Goal: Transaction & Acquisition: Purchase product/service

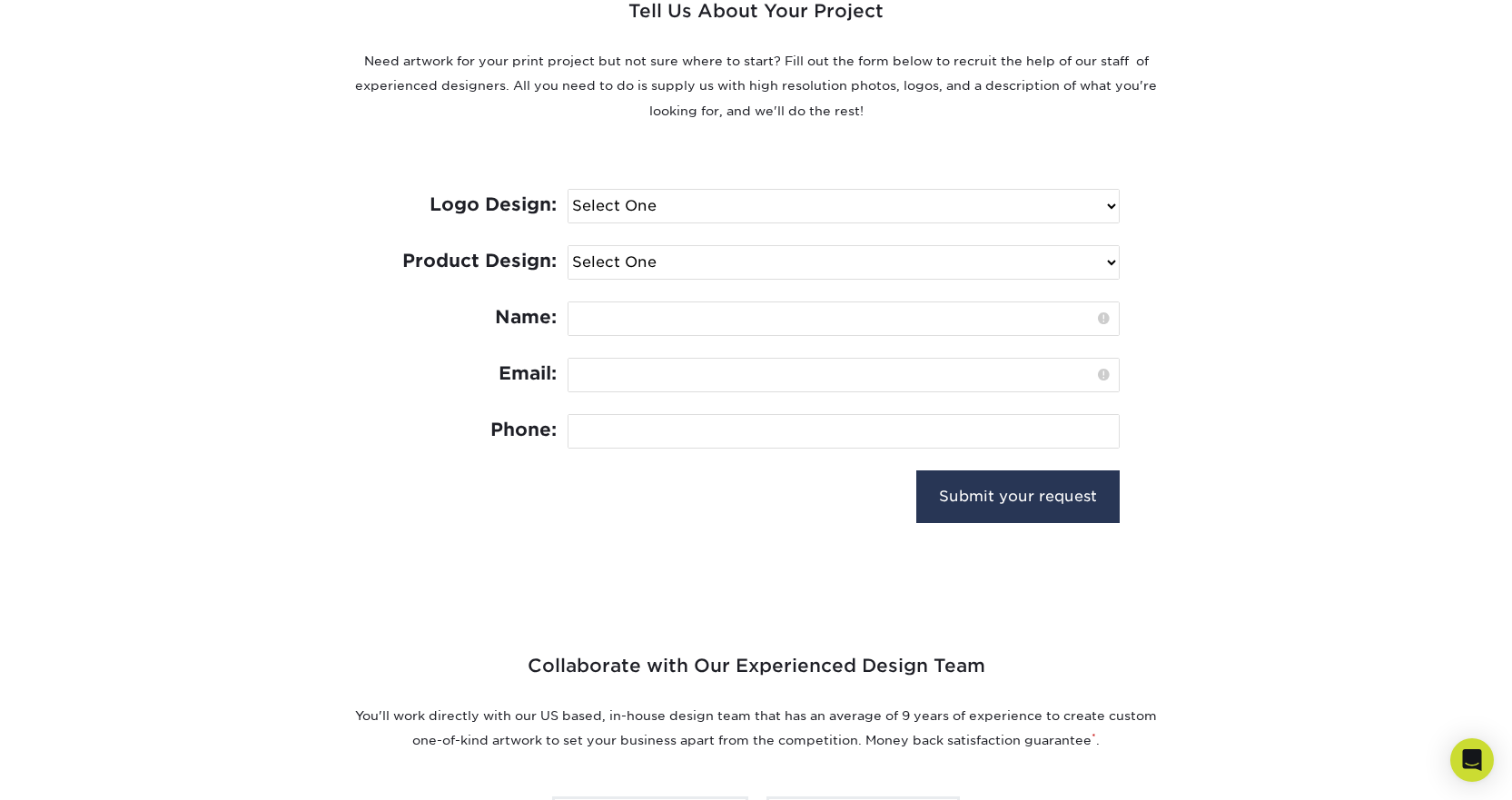
scroll to position [726, 0]
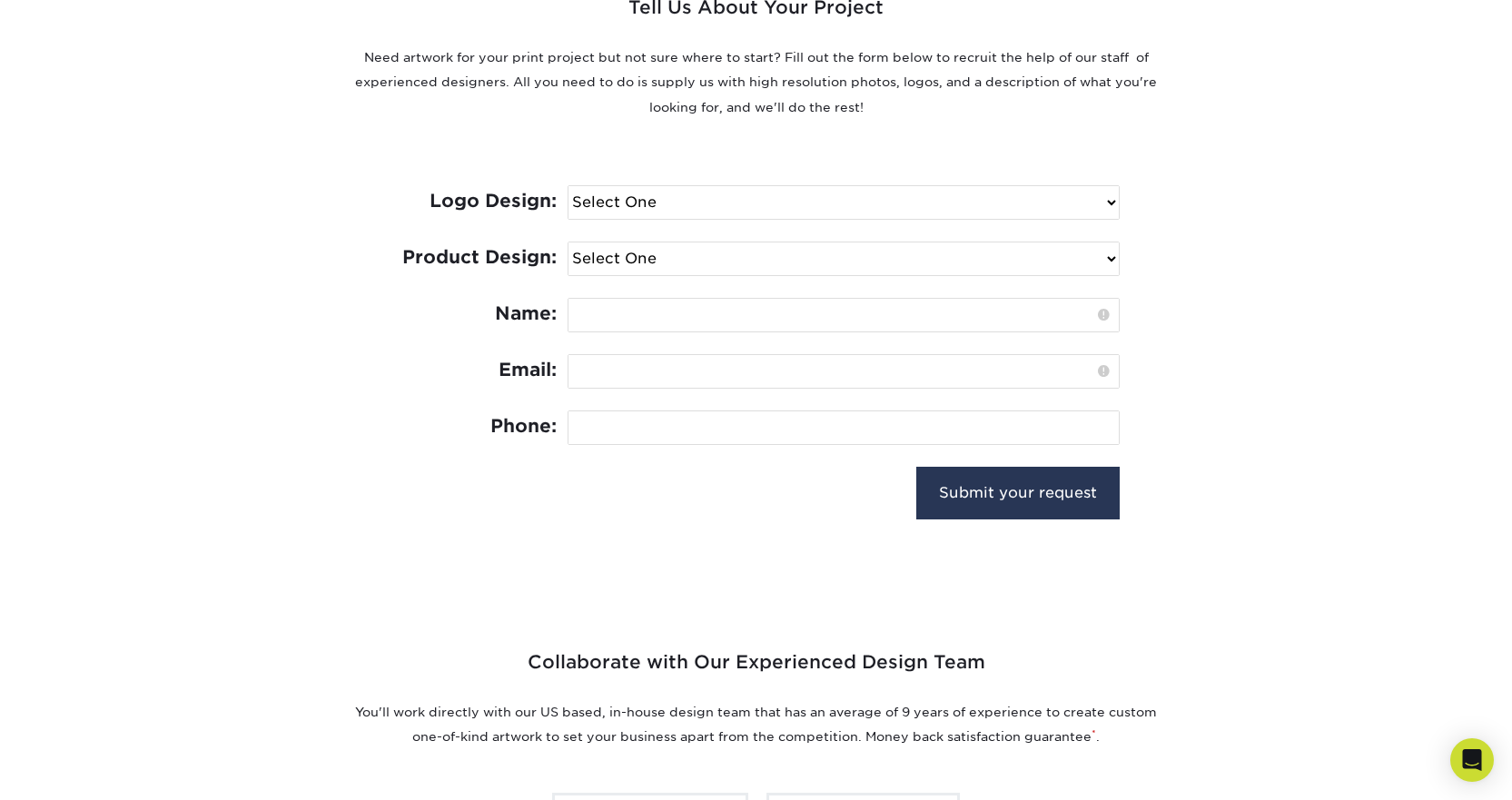
click at [1108, 204] on select "Select One I need a logo design: $300 No thank you" at bounding box center [843, 202] width 550 height 33
select select "Need Logo - $300"
click at [568, 186] on select "Select One I need a logo design: $300 No thank you" at bounding box center [843, 202] width 550 height 33
click at [791, 264] on select "Select One Logo Design Only Design Edits Banner Design: $50.00 Bookmark Design:…" at bounding box center [843, 259] width 550 height 33
click at [1259, 345] on div "Tell Us About Your Project Need artwork for your print project but not sure whe…" at bounding box center [757, 232] width 1090 height 655
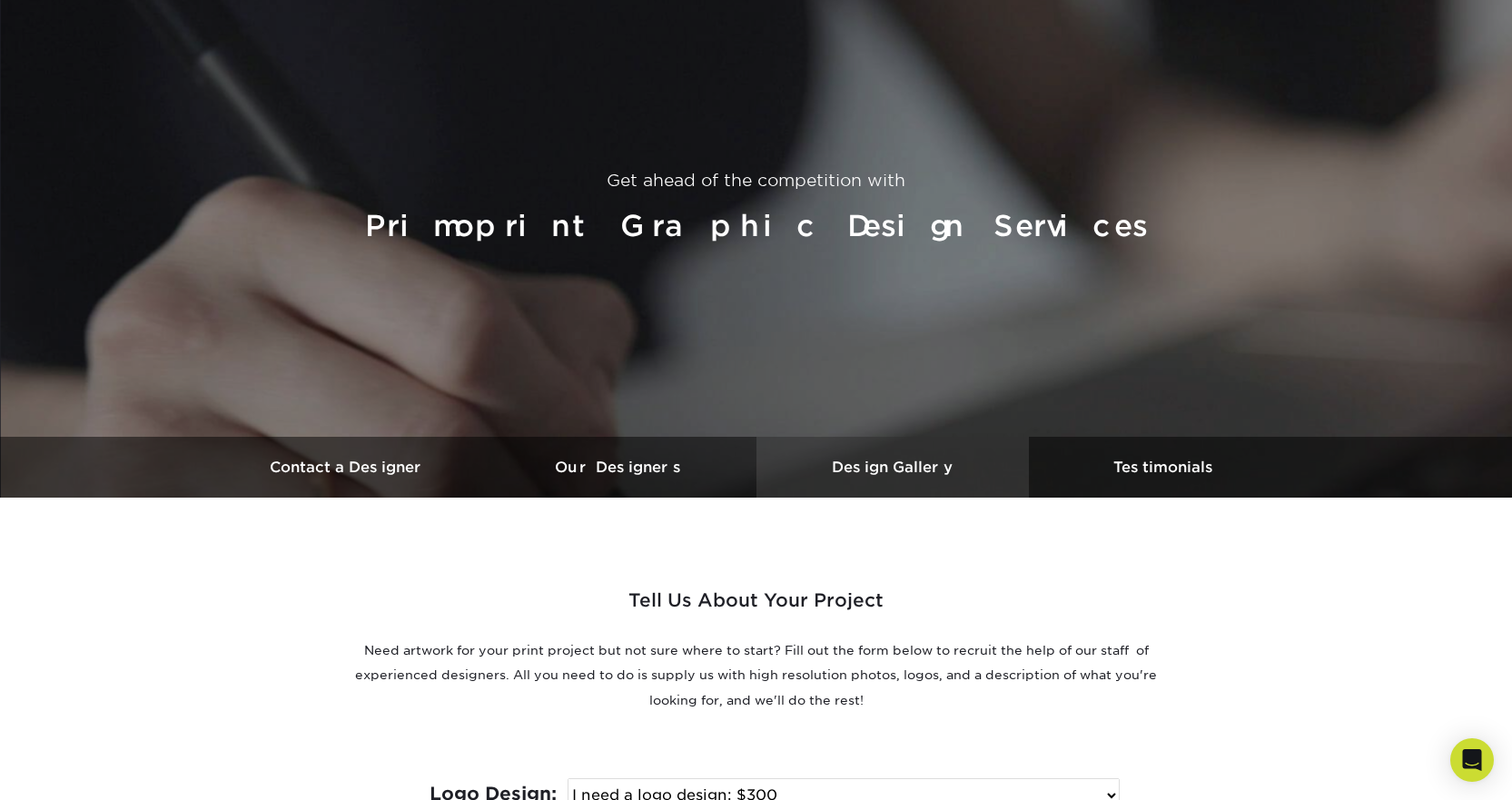
scroll to position [0, 0]
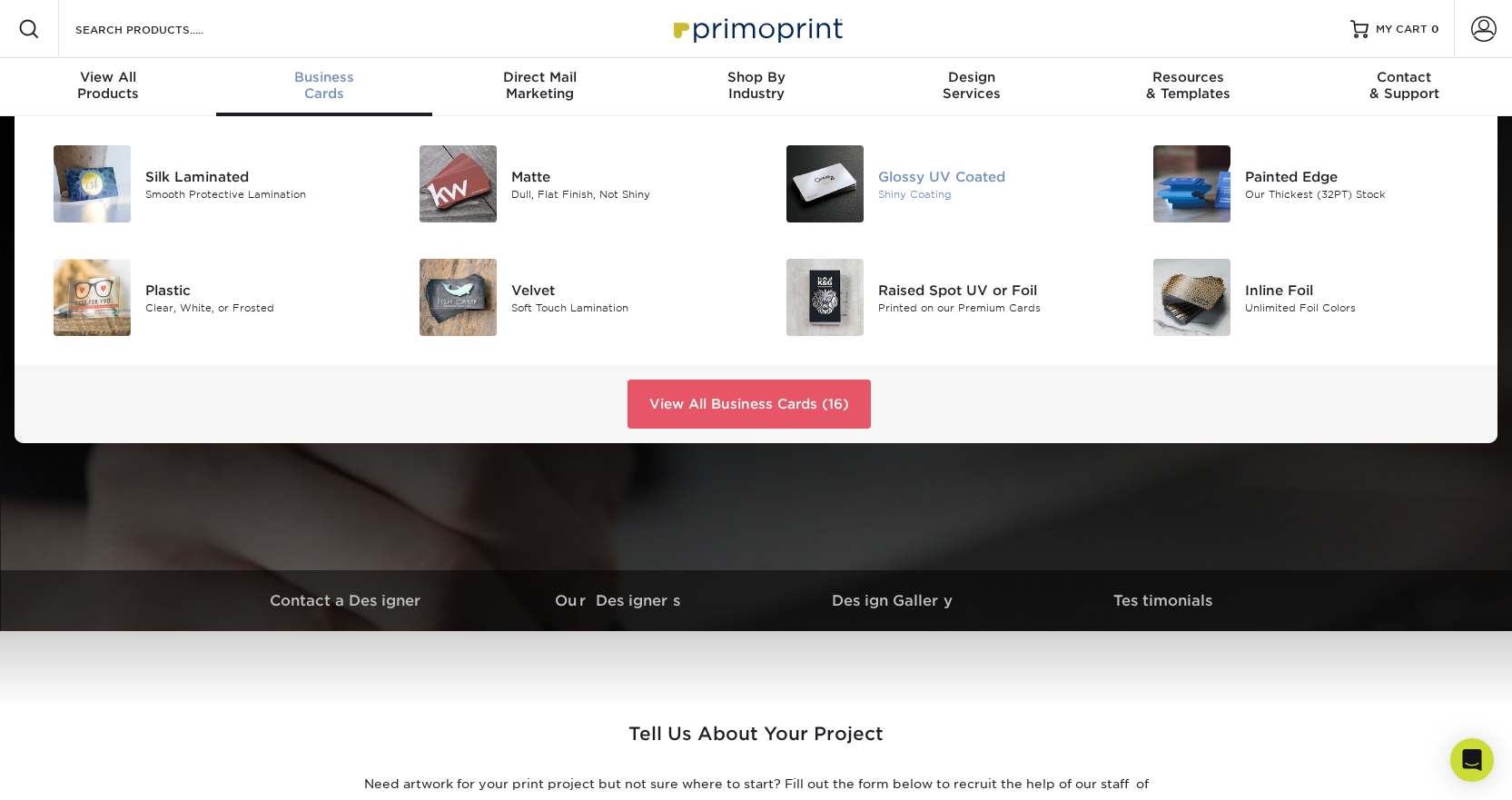
click at [934, 181] on div "Glossy UV Coated" at bounding box center [993, 176] width 230 height 20
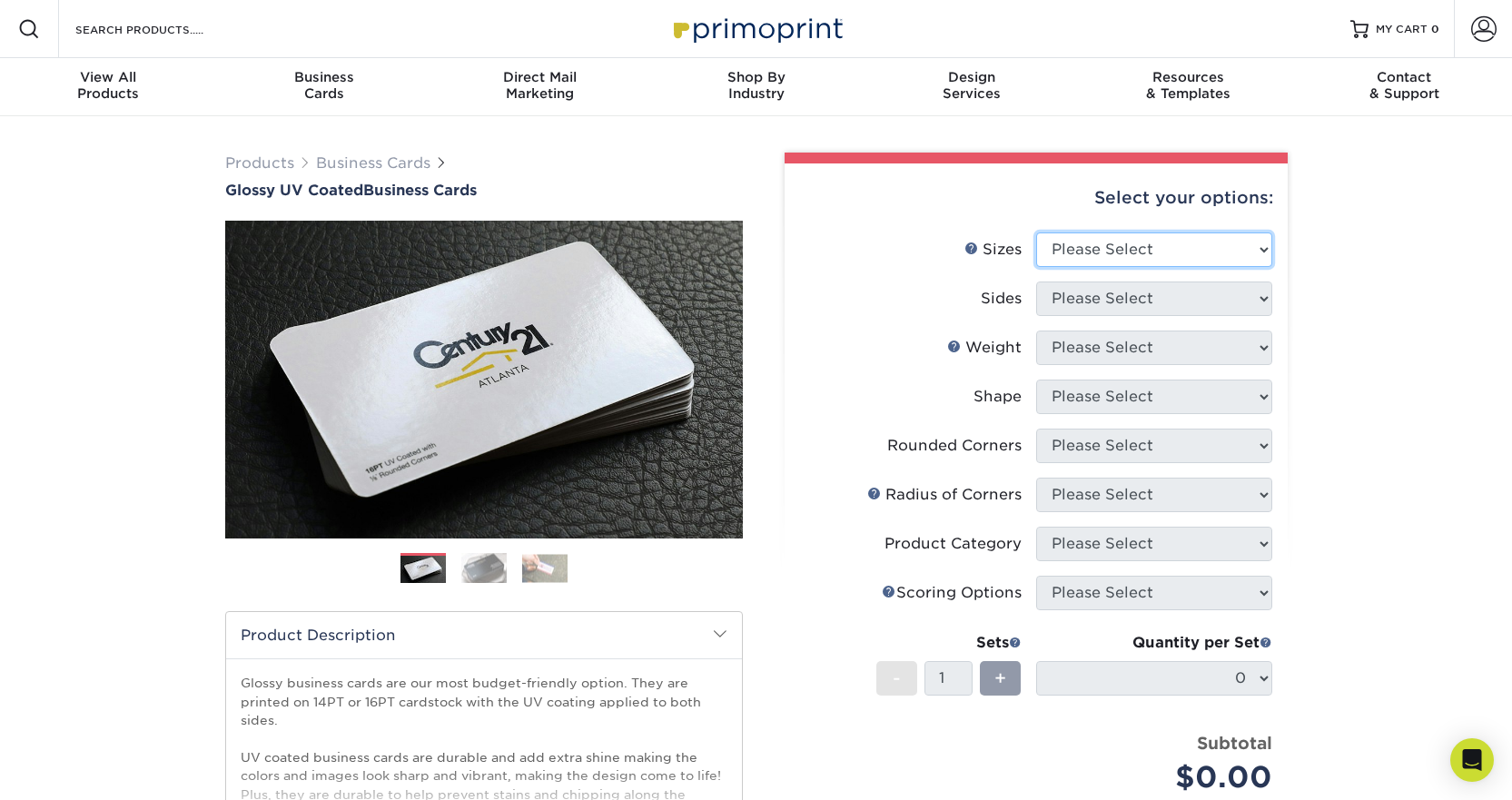
click at [1255, 252] on select "Please Select 1.5" x 3.5" - Mini 1.75" x 3.5" - Mini 2" x 2" - Square 2" x 3" -…" at bounding box center [1154, 250] width 236 height 35
select select "2.00x3.50"
click at [1036, 232] on select "Please Select 1.5" x 3.5" - Mini 1.75" x 3.5" - Mini 2" x 2" - Square 2" x 3" -…" at bounding box center [1154, 250] width 236 height 35
click at [1259, 302] on select "Please Select Print Both Sides Print Front Only" at bounding box center [1154, 299] width 236 height 35
select select "13abbda7-1d64-4f25-8bb2-c179b224825d"
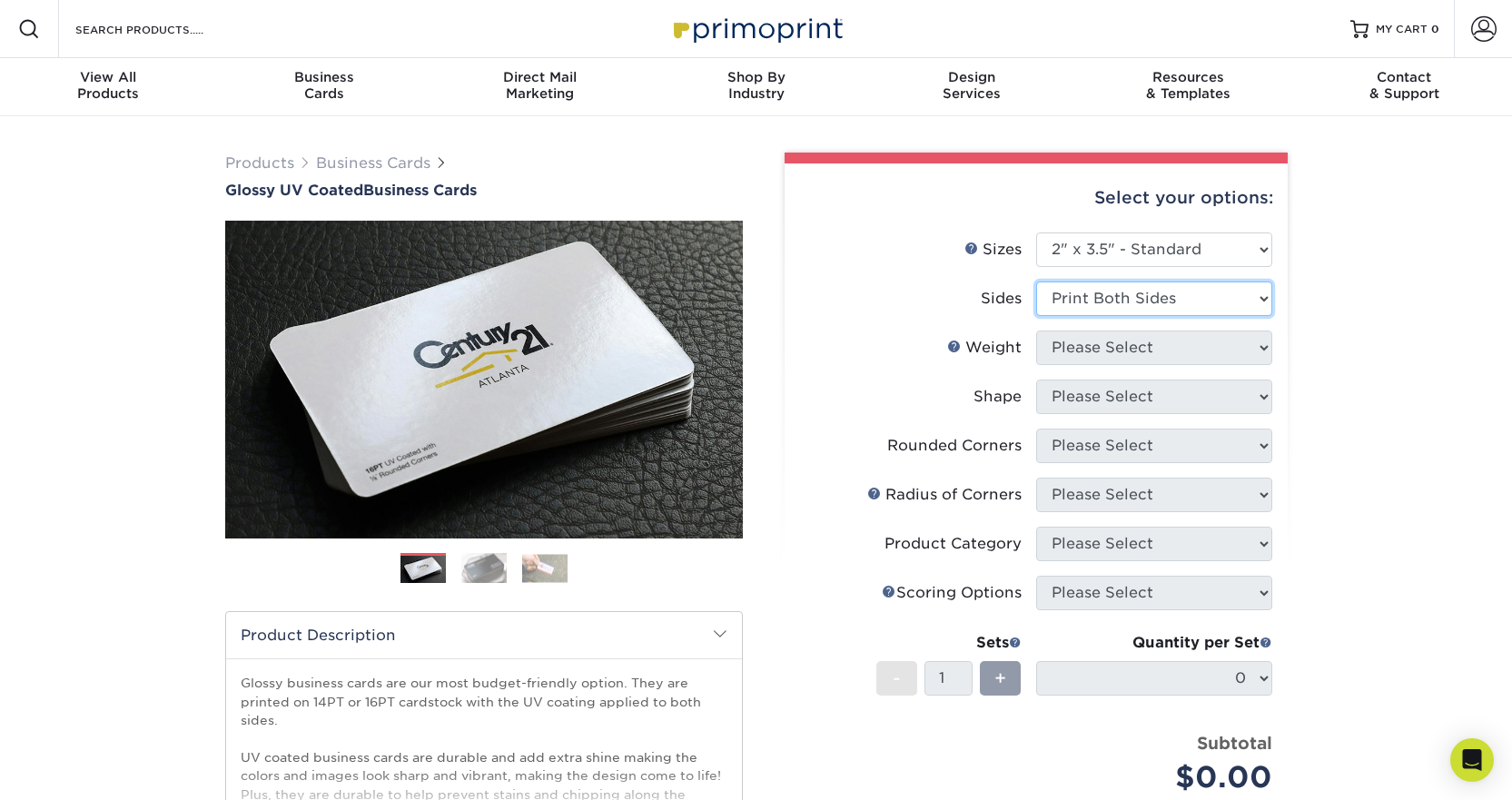
click at [1036, 282] on select "Please Select Print Both Sides Print Front Only" at bounding box center [1154, 299] width 236 height 35
click at [1210, 346] on select "Please Select 16PT 14PT" at bounding box center [1154, 348] width 236 height 35
select select "16PT"
click at [1036, 330] on select "Please Select 16PT 14PT" at bounding box center [1154, 348] width 236 height 35
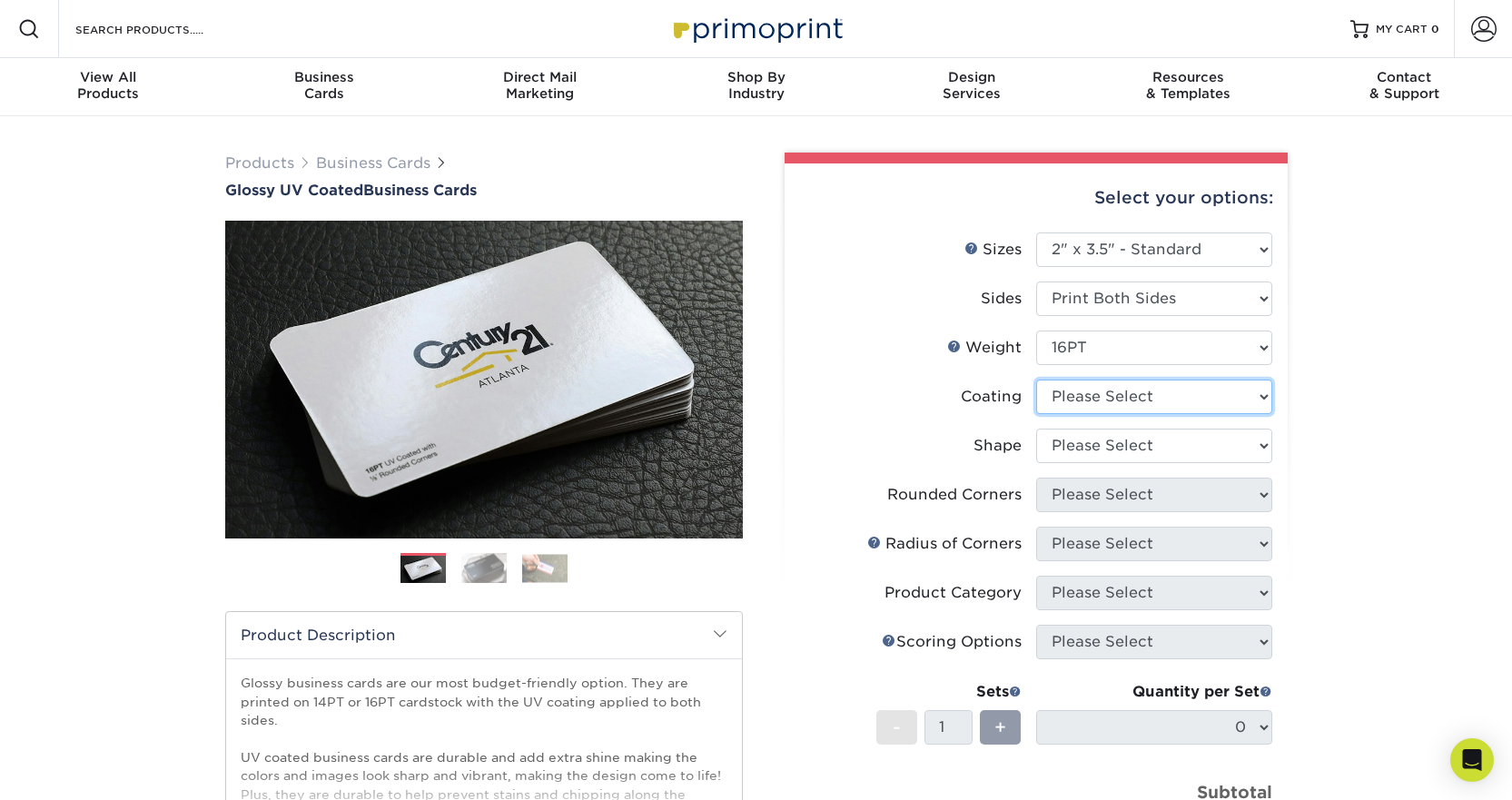
click at [1154, 397] on select at bounding box center [1154, 397] width 236 height 35
select select "ae367451-b2b8-45df-a344-0f05b6a12993"
click at [1036, 380] on select at bounding box center [1154, 397] width 236 height 35
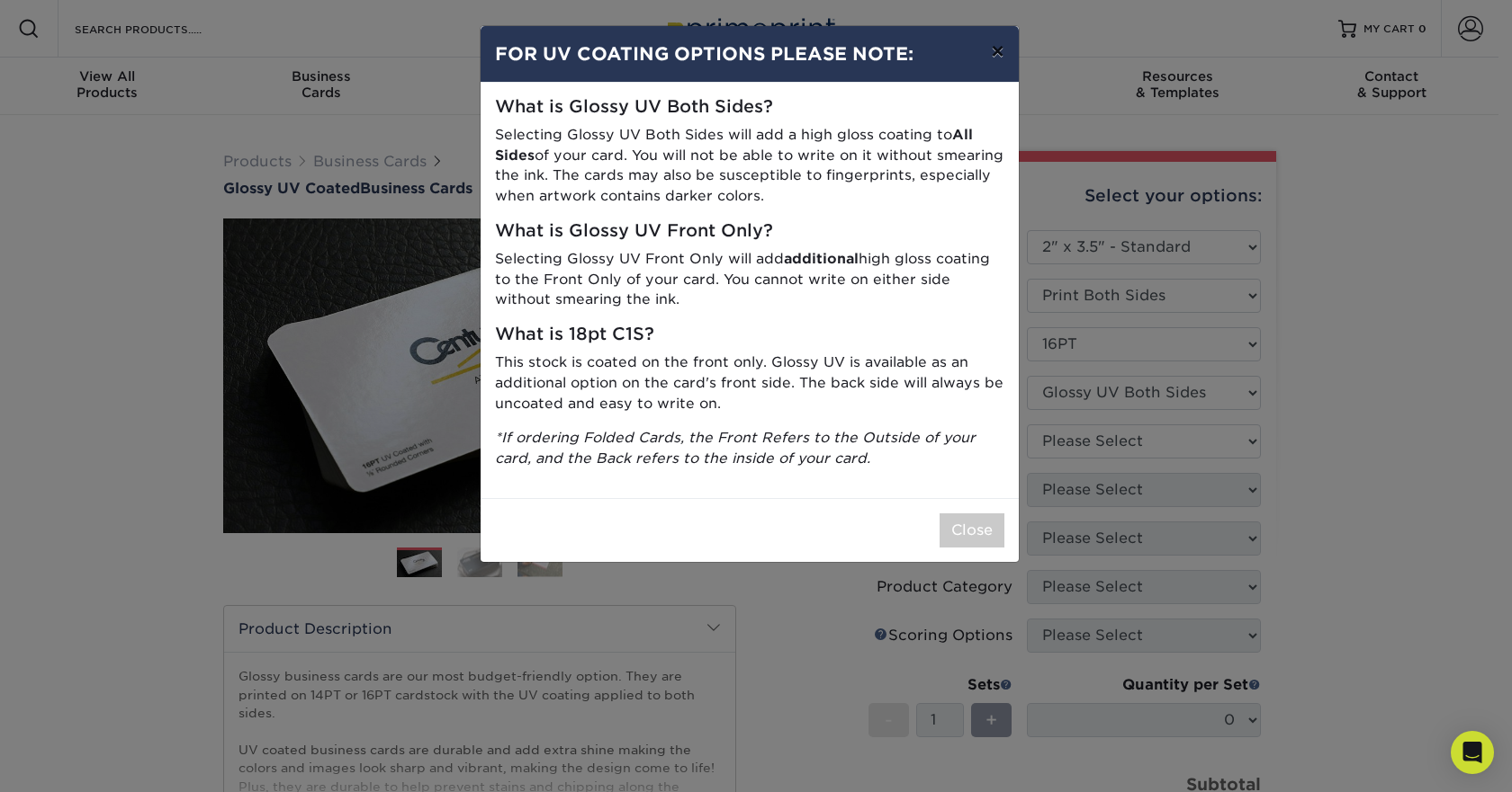
click at [996, 51] on button "×" at bounding box center [997, 51] width 41 height 51
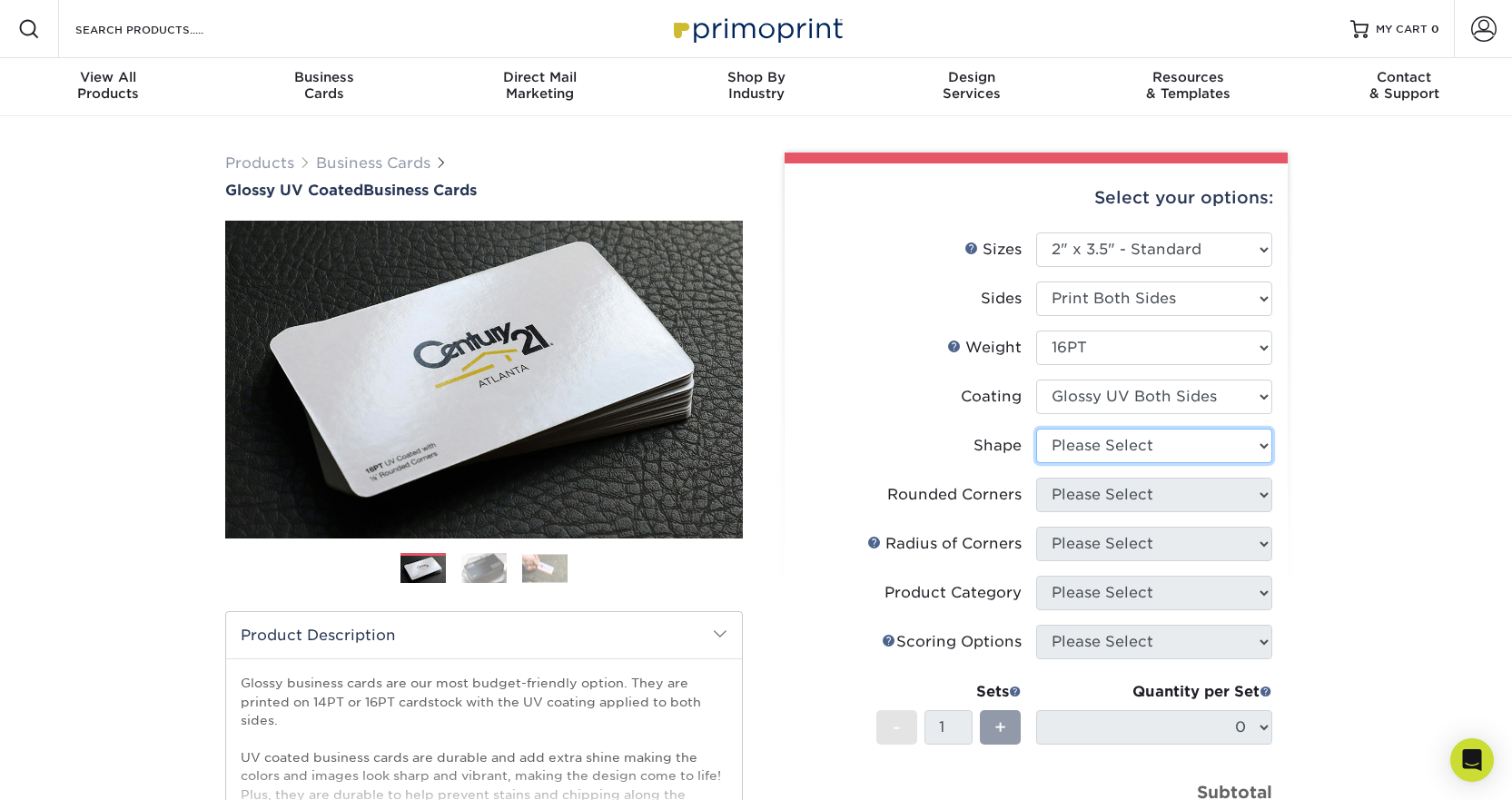
click at [1256, 447] on select "Please Select Standard Oval" at bounding box center [1154, 446] width 236 height 35
drag, startPoint x: 1256, startPoint y: 447, endPoint x: 1367, endPoint y: 426, distance: 113.0
click at [1367, 426] on div "Products Business Cards Glossy UV Coated Business Cards Previous Next" at bounding box center [756, 617] width 1512 height 1002
click at [1256, 443] on select "Please Select Standard Oval" at bounding box center [1154, 446] width 236 height 35
select select "standard"
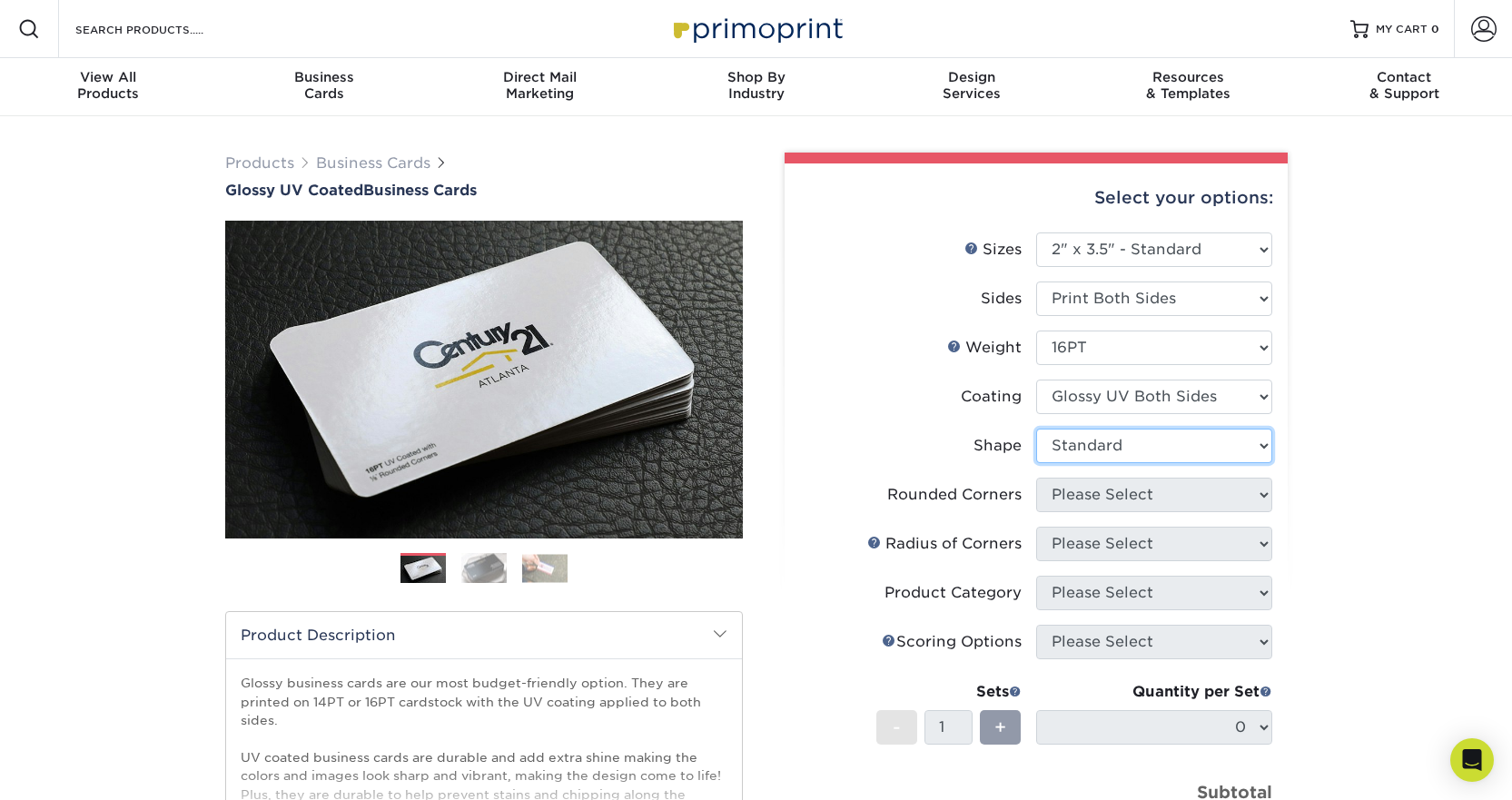
click at [1036, 429] on select "Please Select Standard Oval" at bounding box center [1154, 446] width 236 height 35
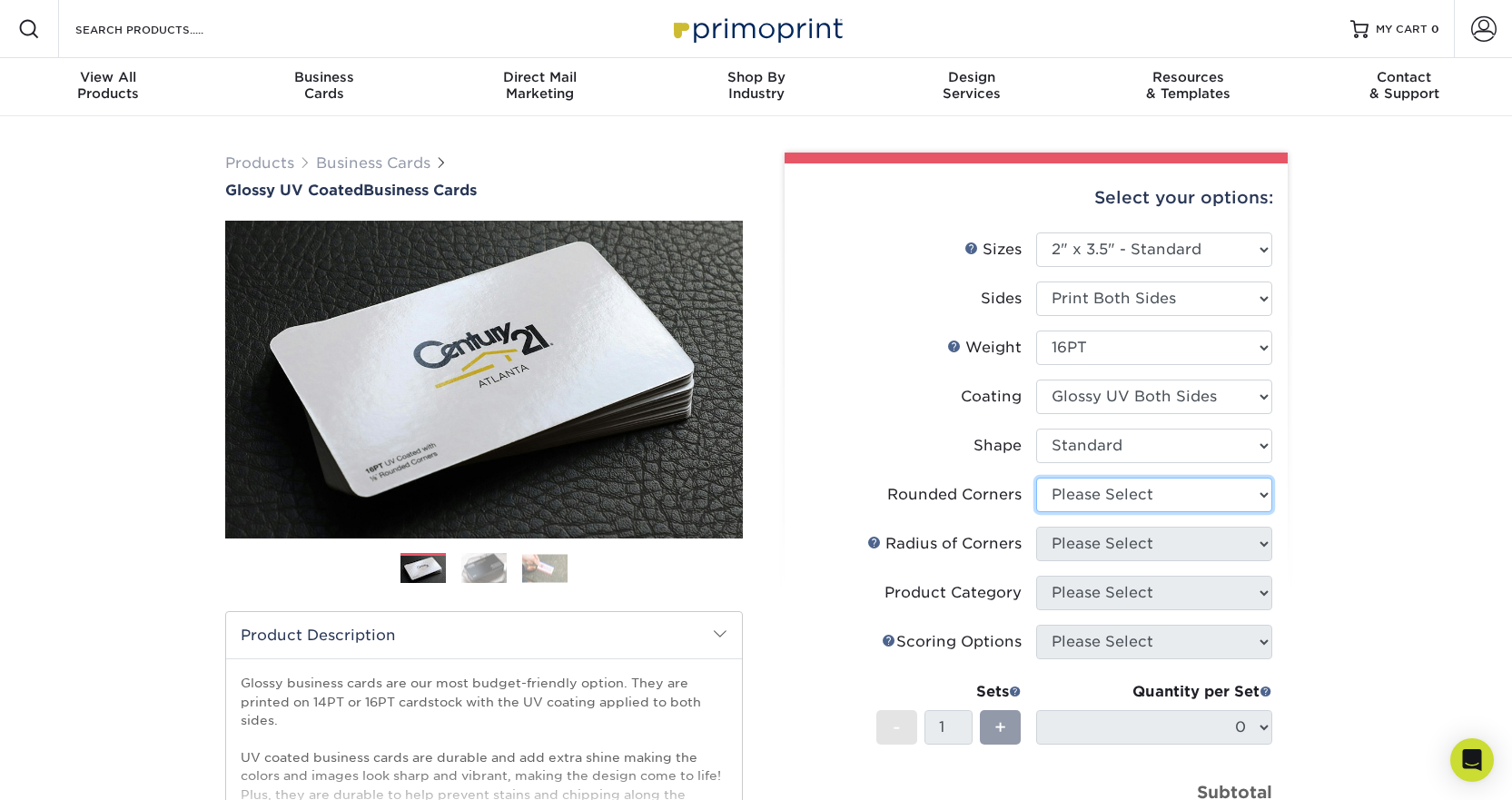
click at [1230, 500] on select "Please Select Yes - Round 2 Corners Yes - Round 4 Corners No" at bounding box center [1154, 495] width 236 height 35
select select "0"
click at [1036, 477] on select "Please Select Yes - Round 2 Corners Yes - Round 4 Corners No" at bounding box center [1154, 495] width 236 height 35
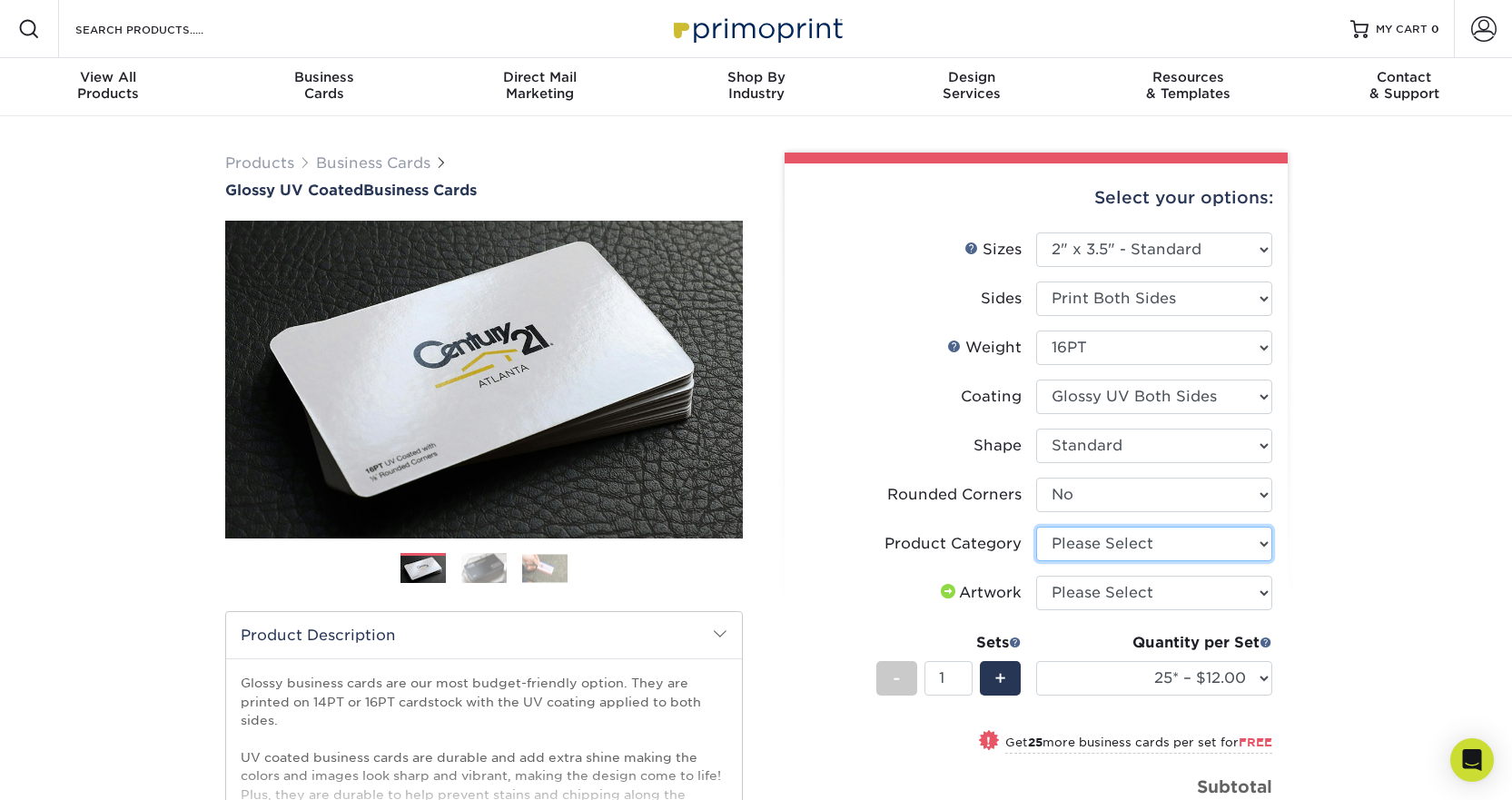
click at [1257, 542] on select "Please Select Business Cards" at bounding box center [1154, 544] width 236 height 35
select select "3b5148f1-0588-4f88-a218-97bcfdce65c1"
click at [1036, 527] on select "Please Select Business Cards" at bounding box center [1154, 544] width 236 height 35
click at [1250, 594] on select "Please Select I will upload files I need a design - $100" at bounding box center [1154, 594] width 236 height 35
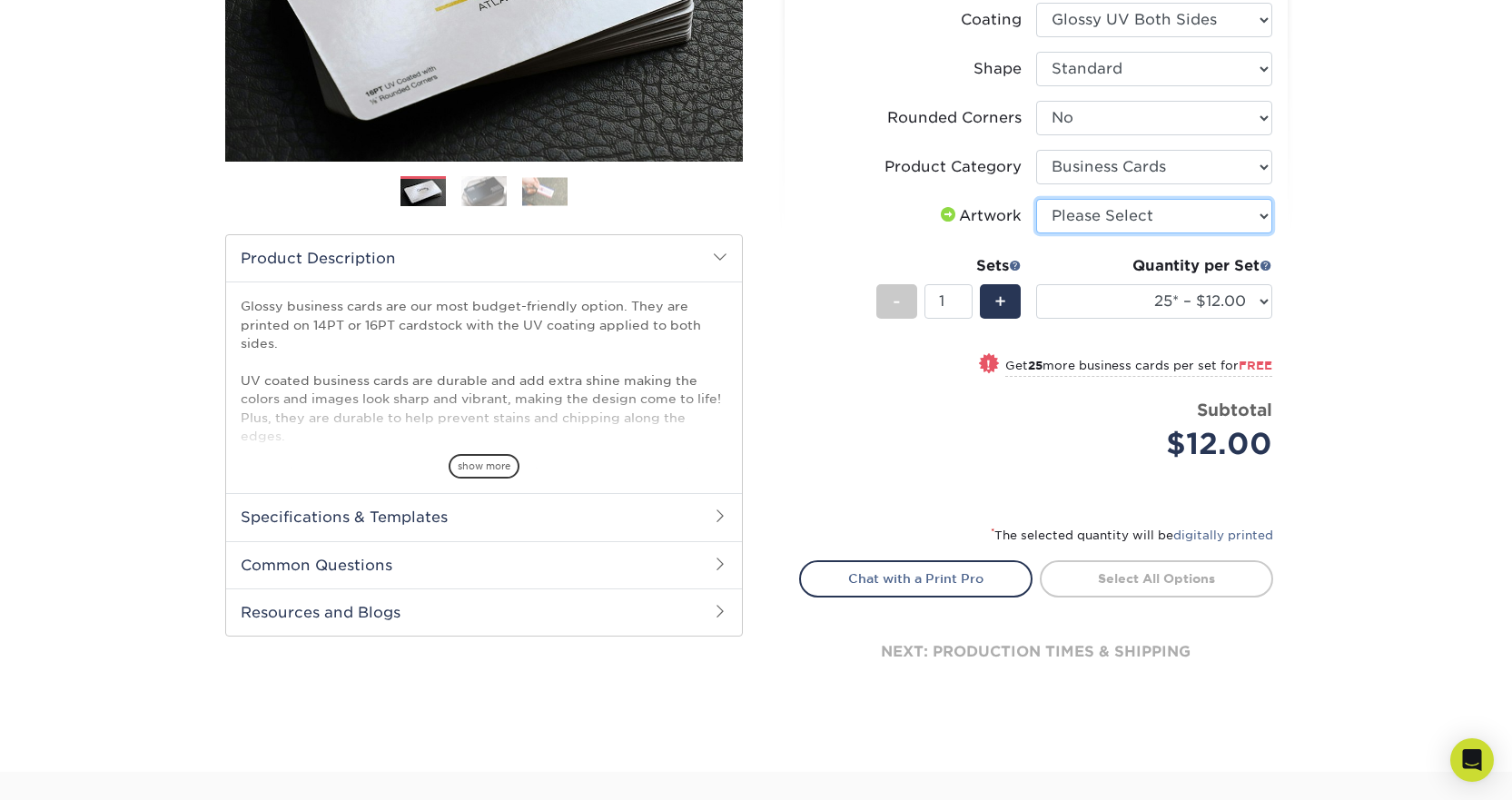
scroll to position [363, 0]
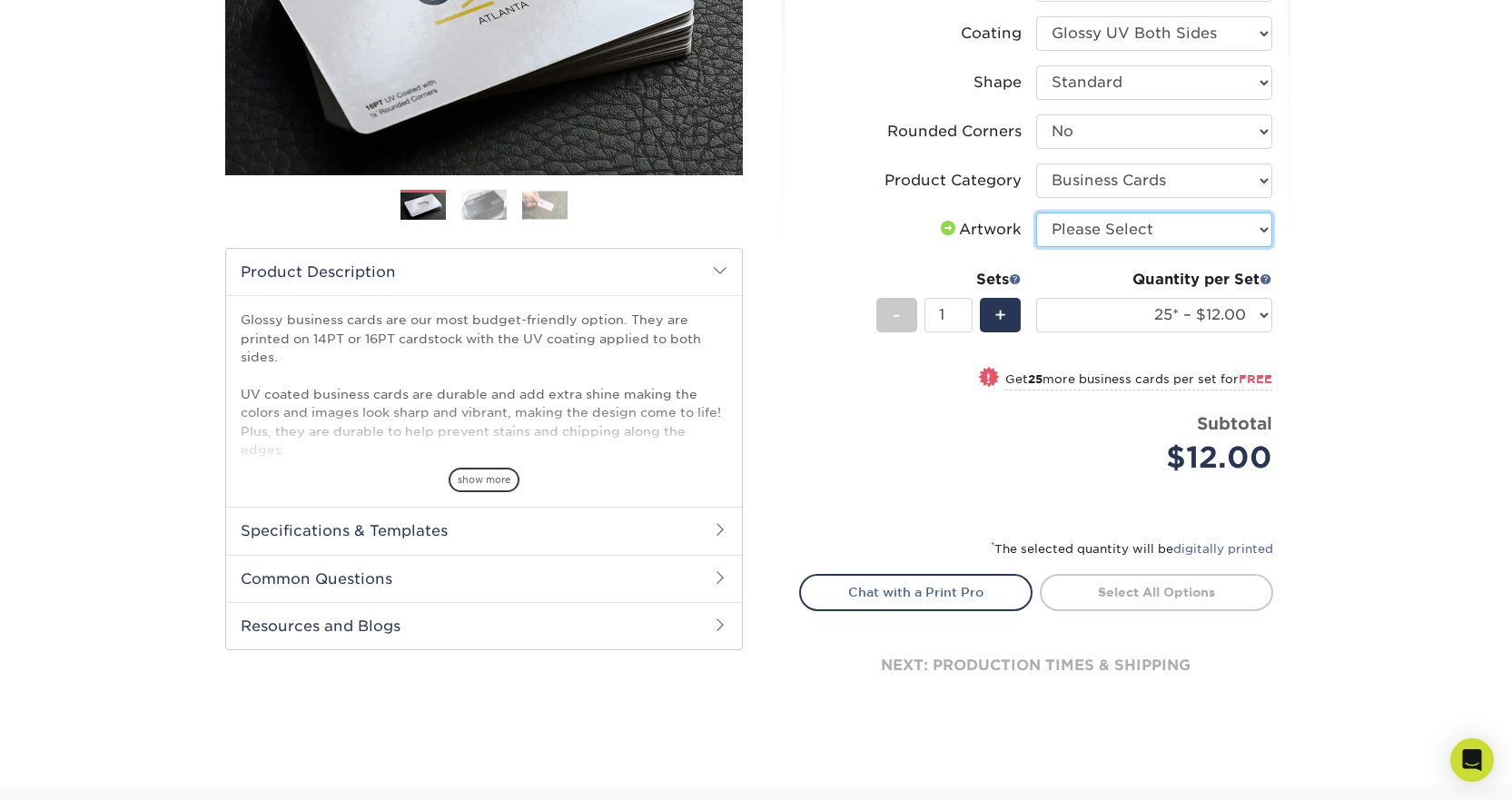
click at [1262, 231] on select "Please Select I will upload files I need a design - $100" at bounding box center [1154, 231] width 236 height 35
select select "upload"
click at [1036, 213] on select "Please Select I will upload files I need a design - $100" at bounding box center [1154, 231] width 236 height 35
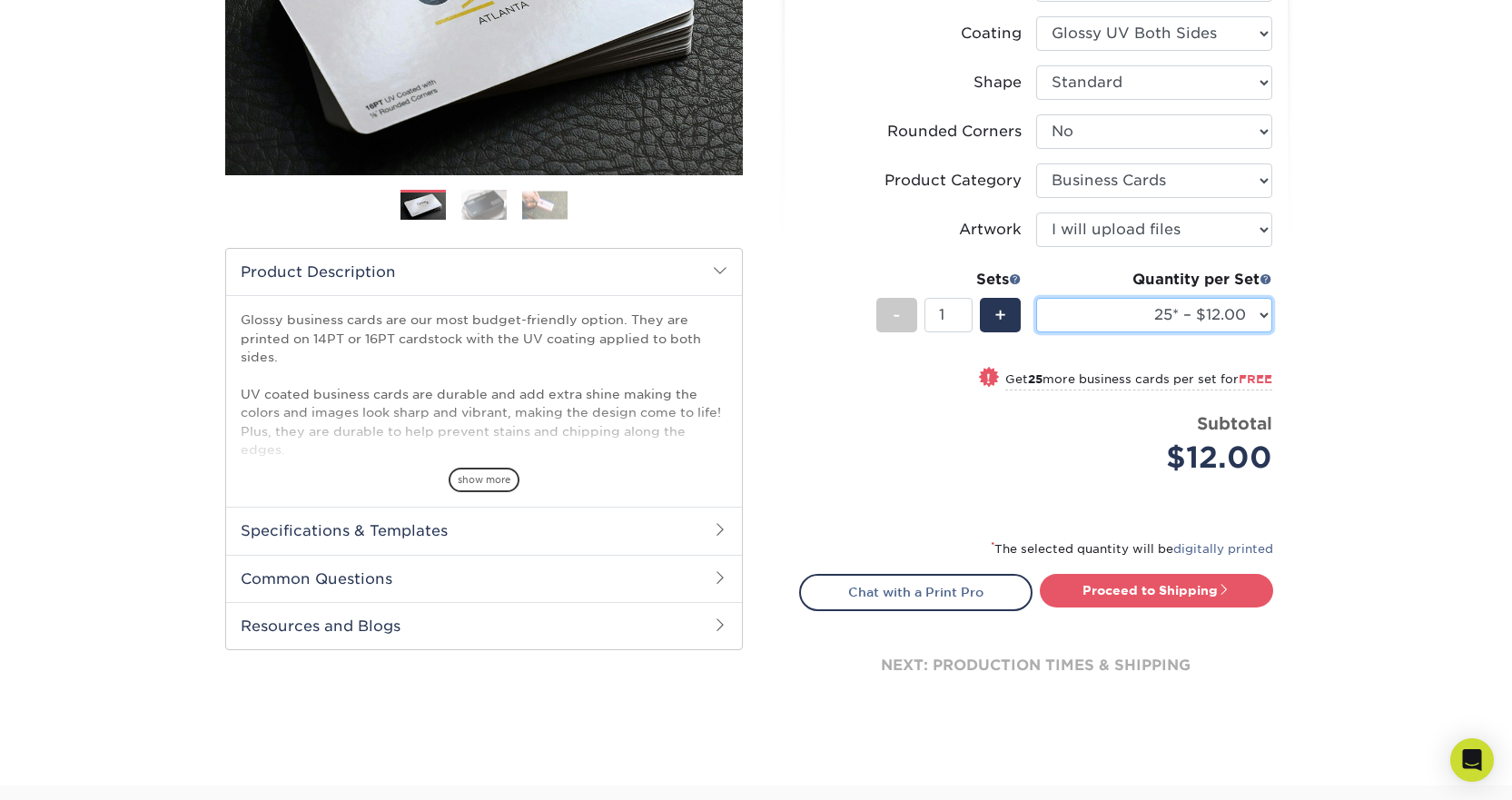
click at [1262, 323] on select "25* – $12.00 50* – $12.00 100* – $12.00 250* – $21.00 500 – $42.00 1000 – $53.0…" at bounding box center [1154, 316] width 236 height 35
select select "1000 – $53.00"
click at [1036, 298] on select "25* – $12.00 50* – $12.00 100* – $12.00 250* – $21.00 500 – $42.00 1000 – $53.0…" at bounding box center [1154, 316] width 236 height 35
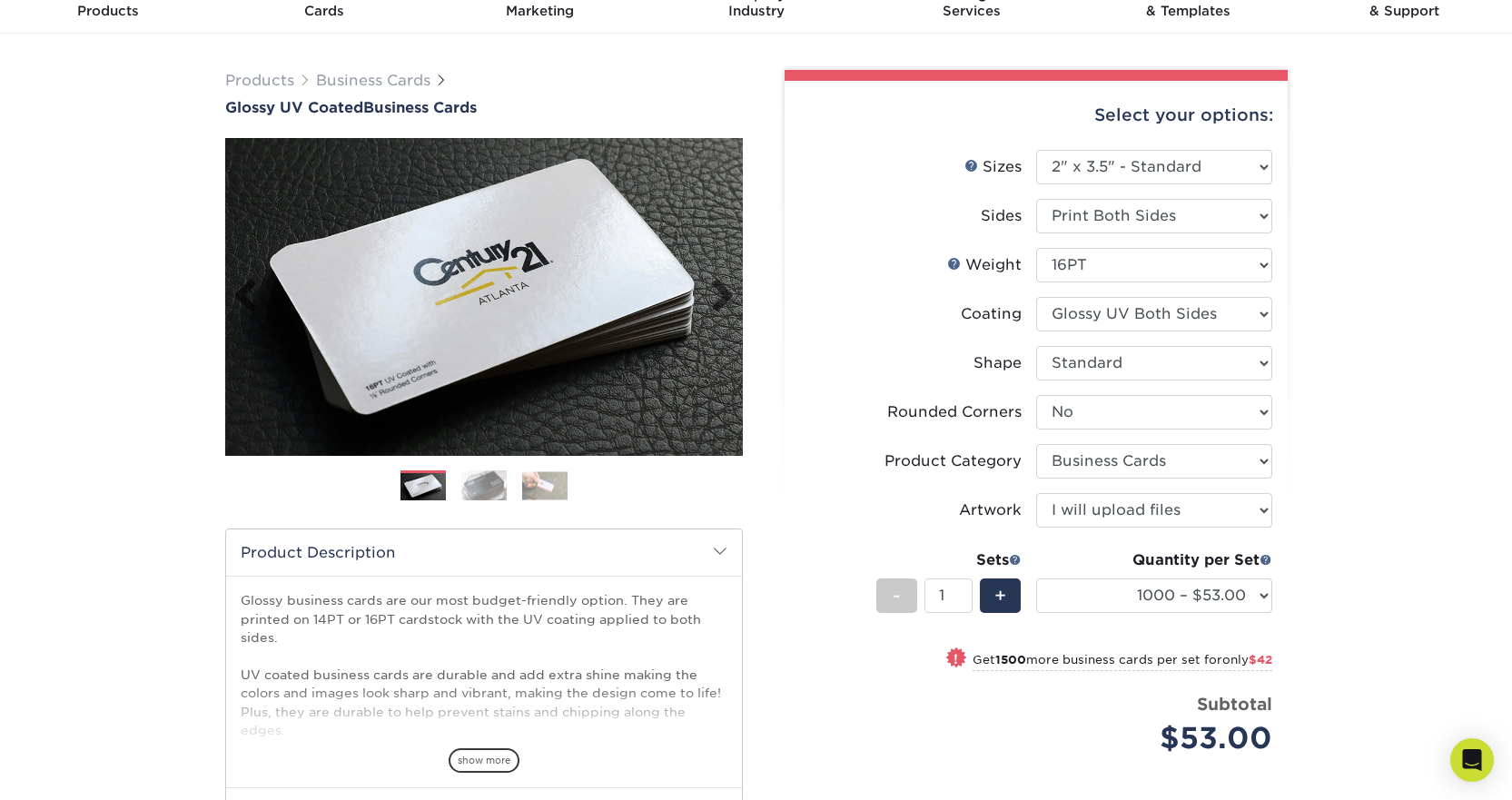
scroll to position [0, 0]
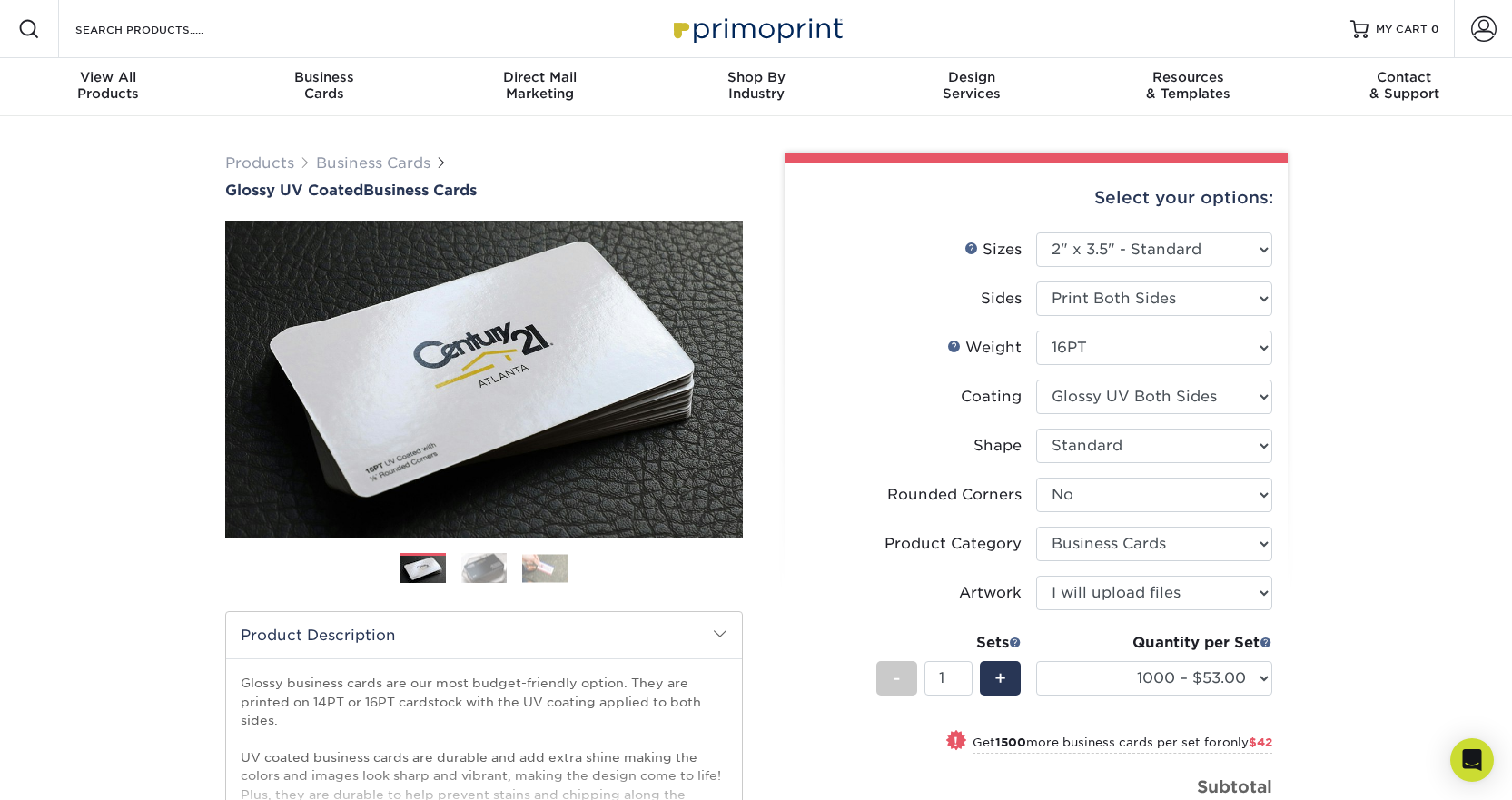
click at [786, 29] on img at bounding box center [757, 28] width 182 height 39
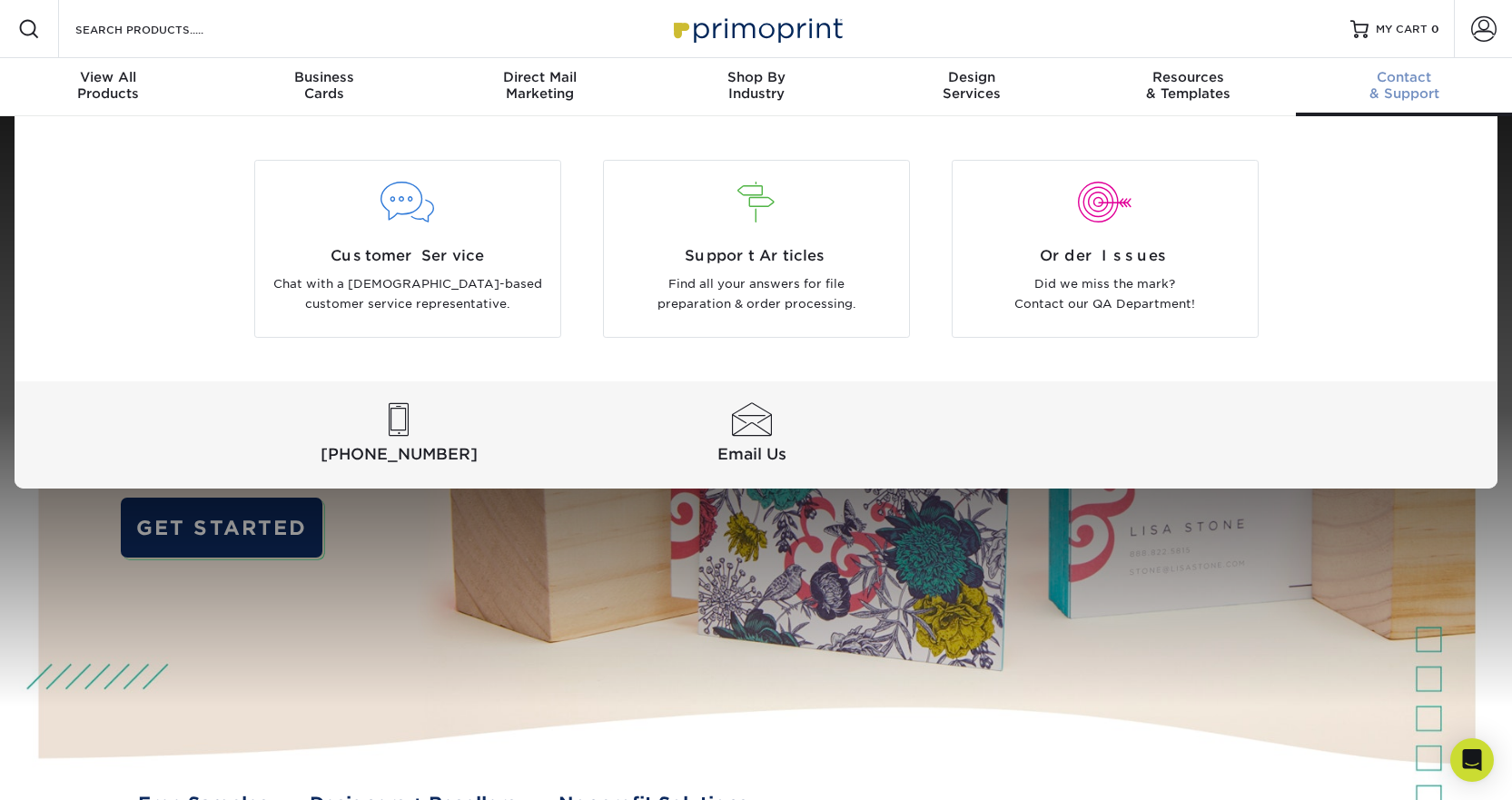
click at [1415, 77] on span "Contact" at bounding box center [1404, 77] width 216 height 16
click at [403, 247] on span "Customer Service" at bounding box center [408, 256] width 278 height 22
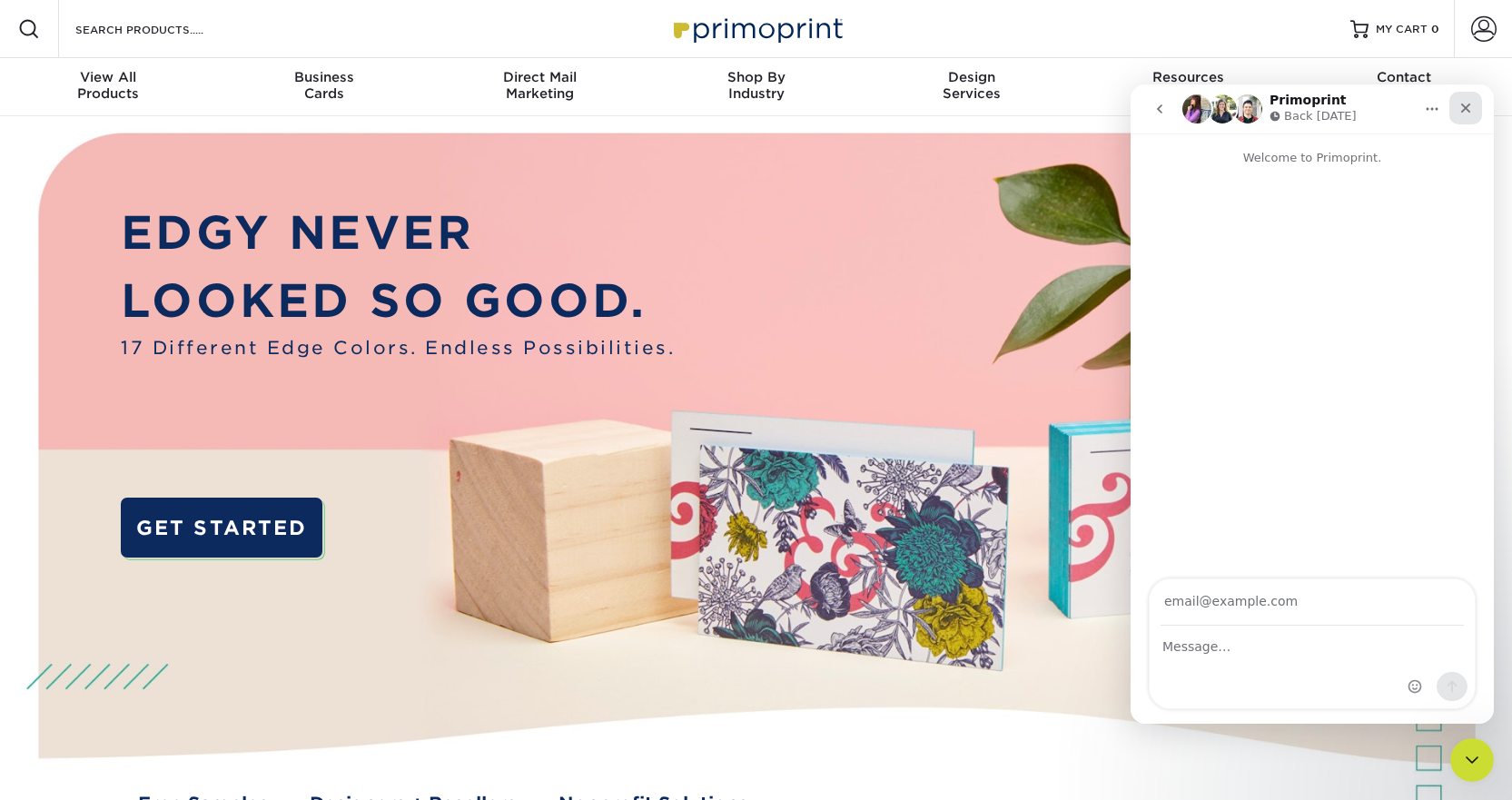
click at [1462, 108] on icon "Close" at bounding box center [1466, 108] width 15 height 15
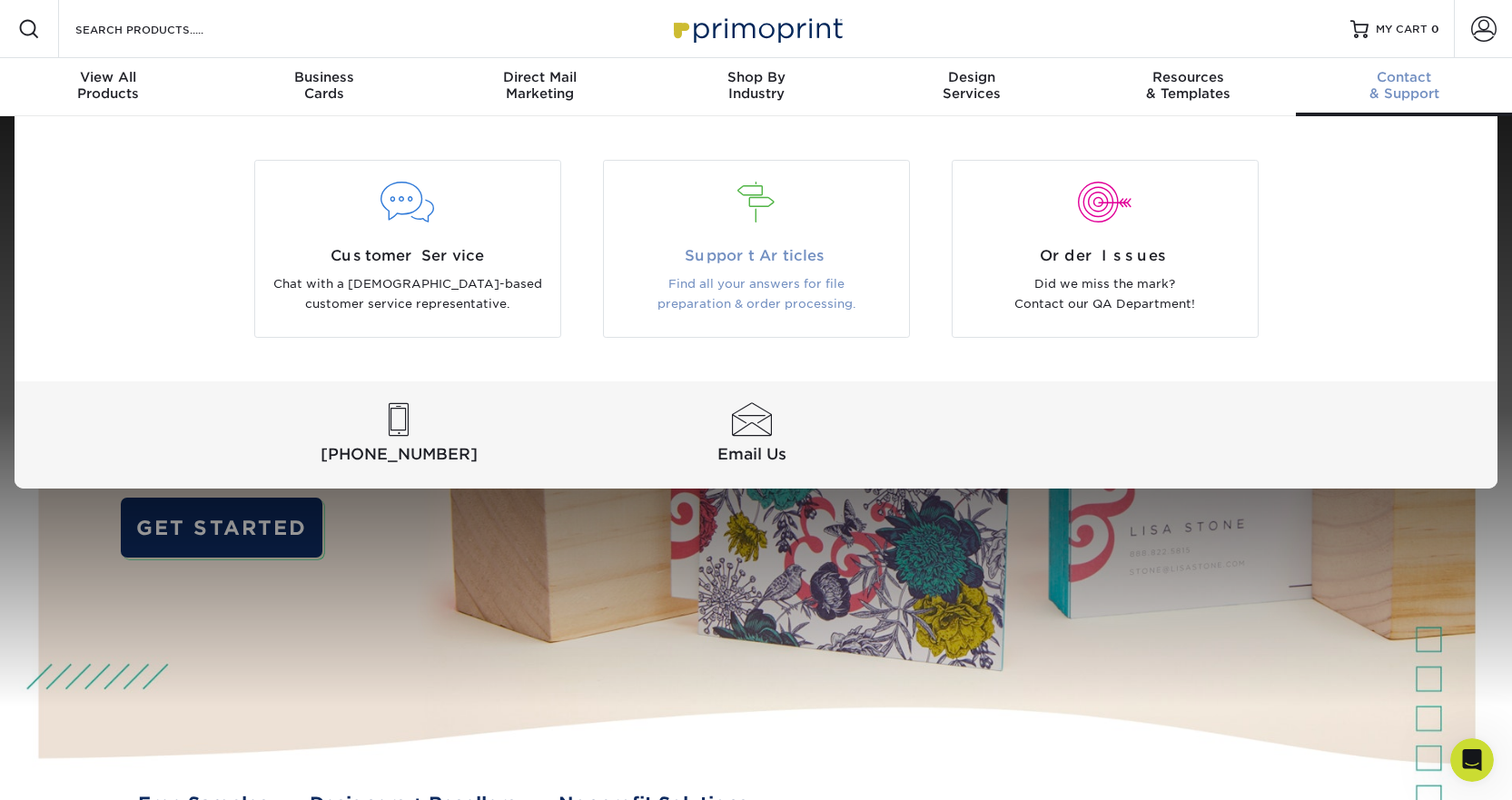
click at [746, 245] on span "Support Articles" at bounding box center [756, 256] width 278 height 22
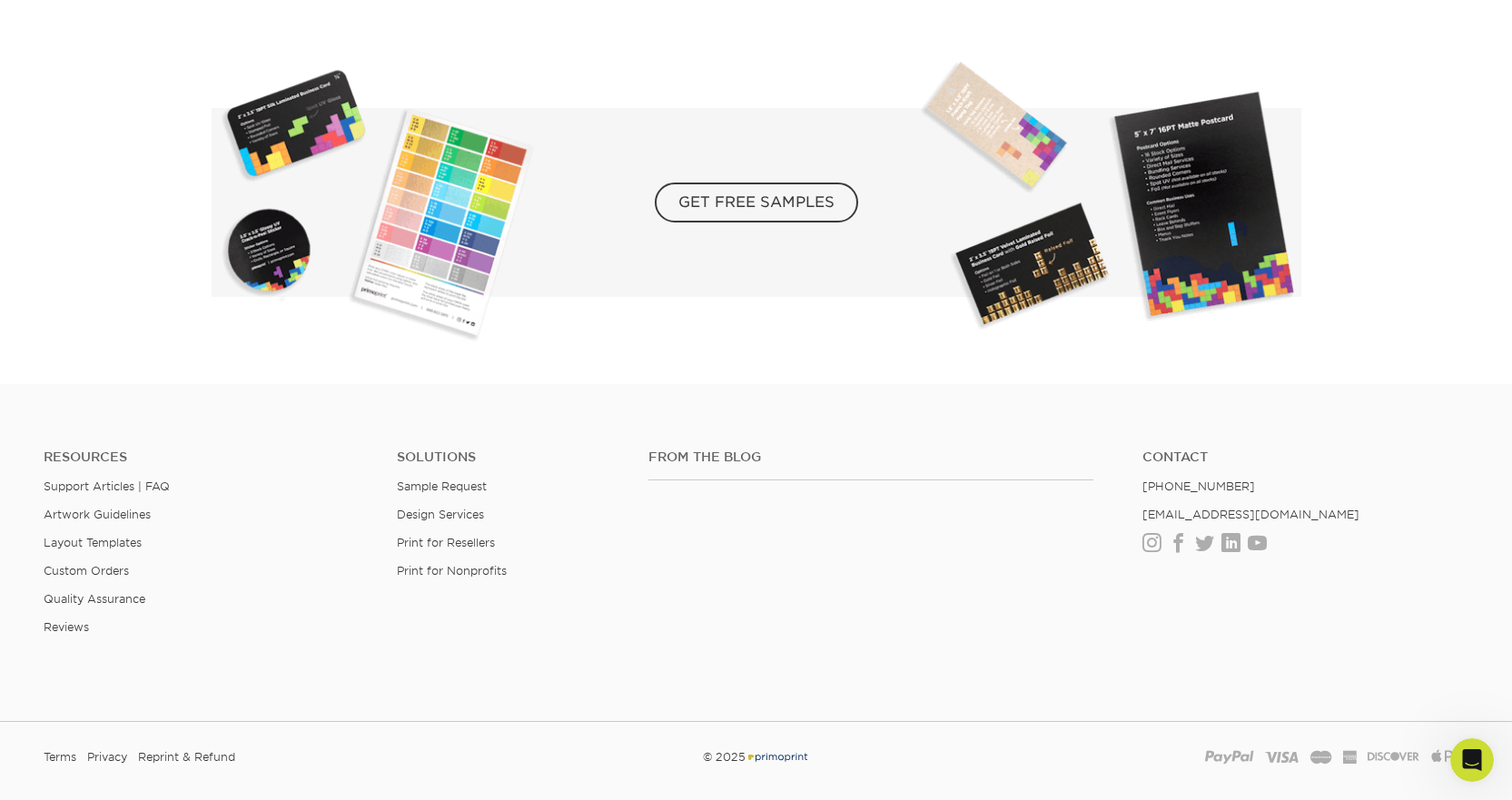
scroll to position [3271, 0]
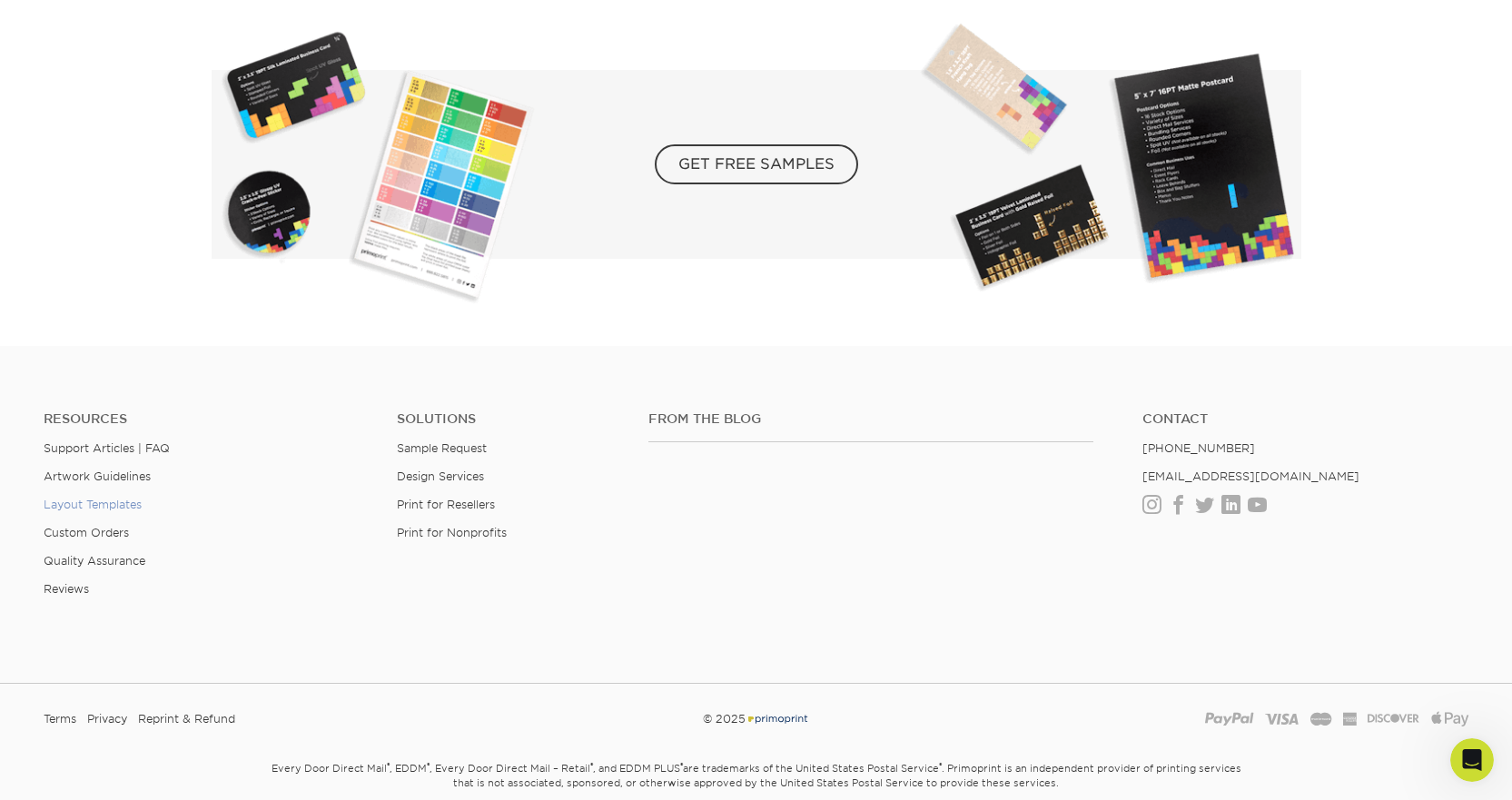
click at [122, 502] on link "Layout Templates" at bounding box center [92, 505] width 98 height 14
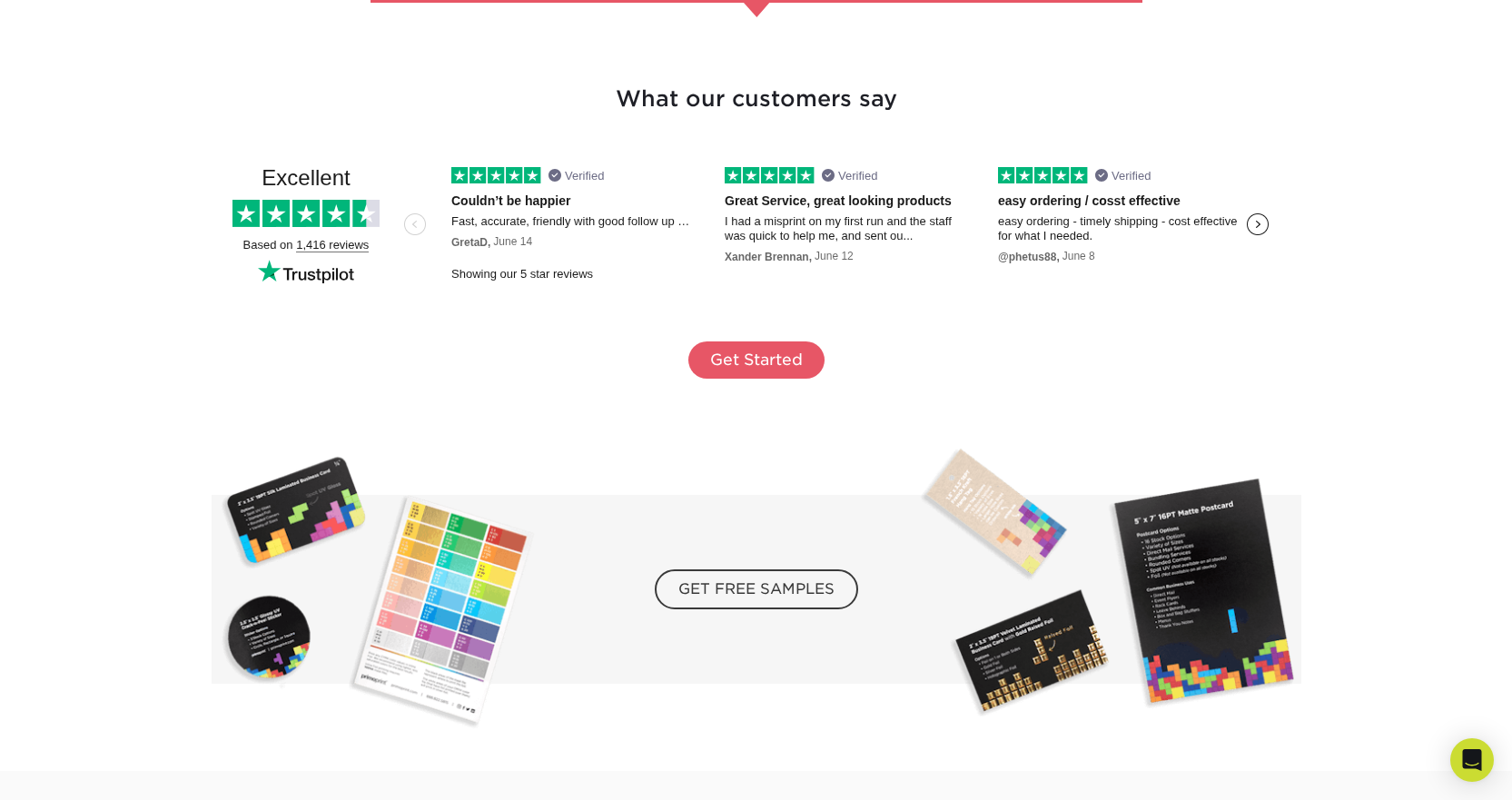
scroll to position [3271, 0]
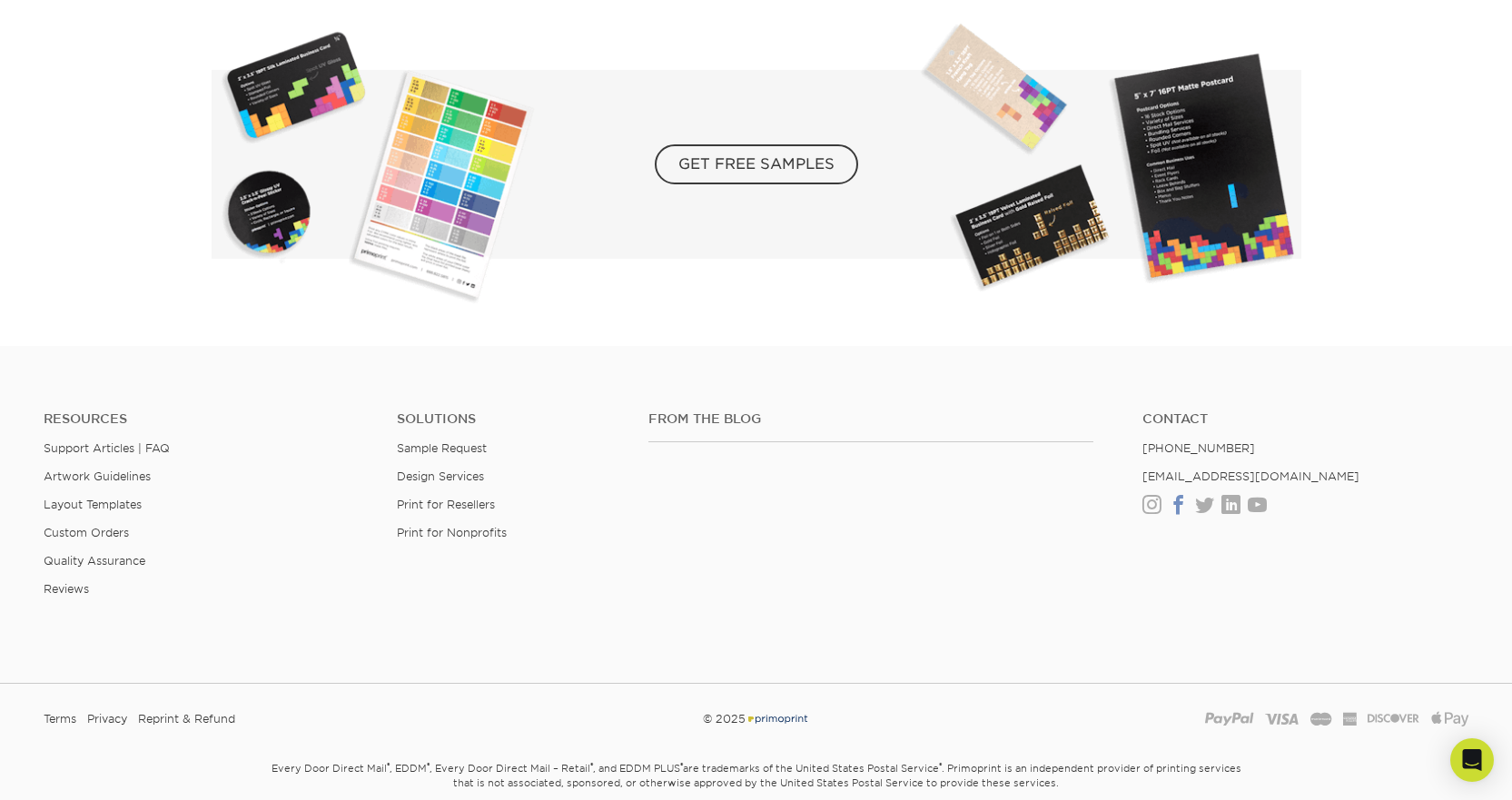
click at [1179, 503] on link "Facebook" at bounding box center [1178, 506] width 19 height 15
